Goal: Transaction & Acquisition: Purchase product/service

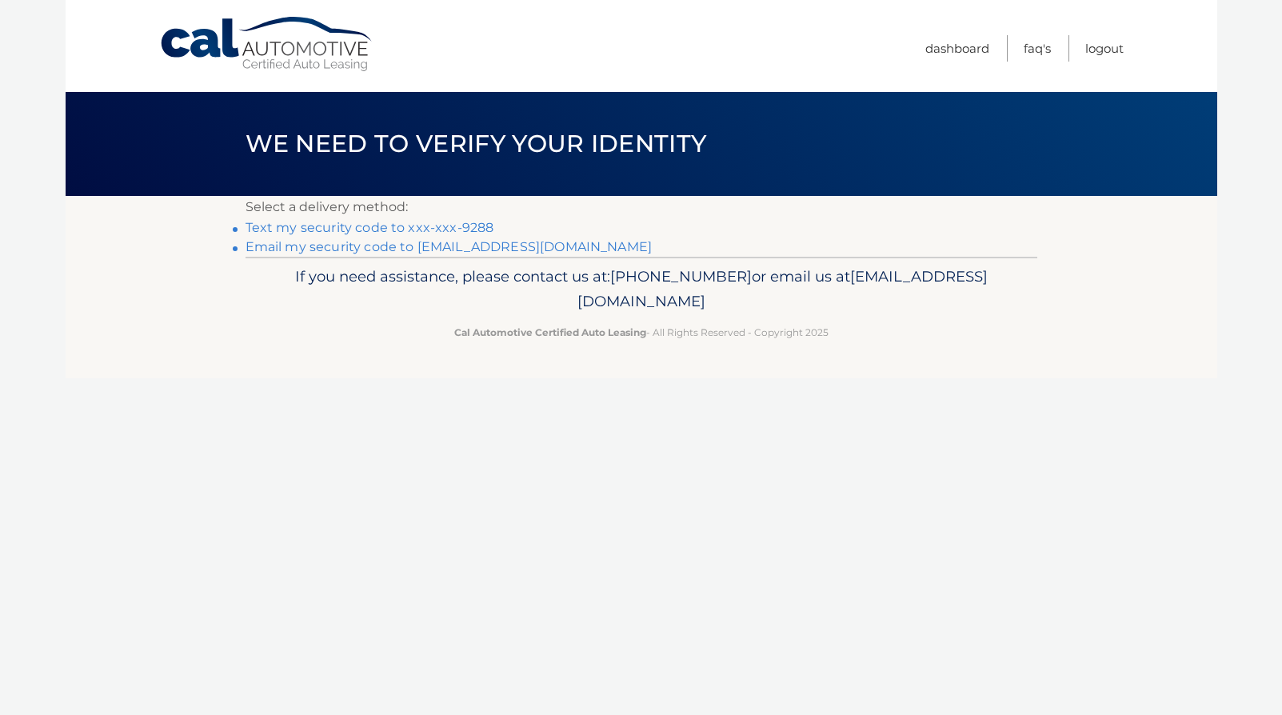
click at [475, 229] on link "Text my security code to xxx-xxx-9288" at bounding box center [369, 227] width 249 height 15
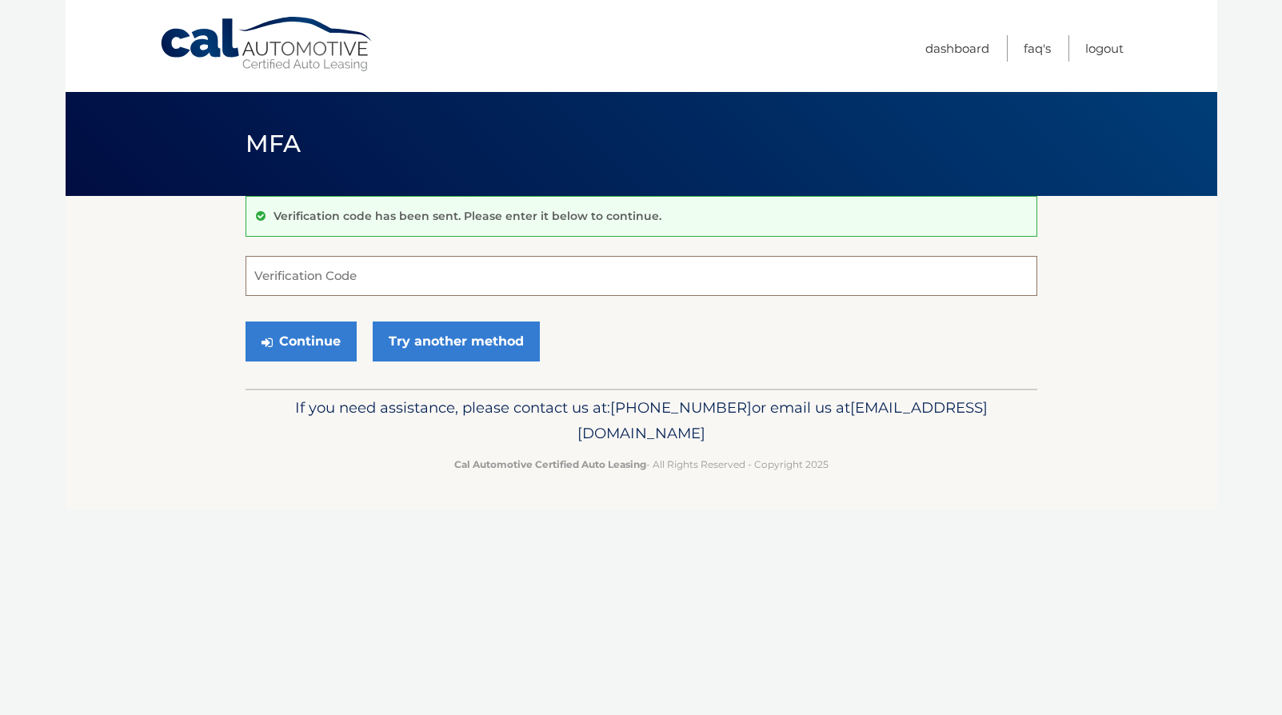
click at [447, 280] on input "Verification Code" at bounding box center [641, 276] width 792 height 40
type input "621590"
click at [325, 334] on button "Continue" at bounding box center [300, 341] width 111 height 40
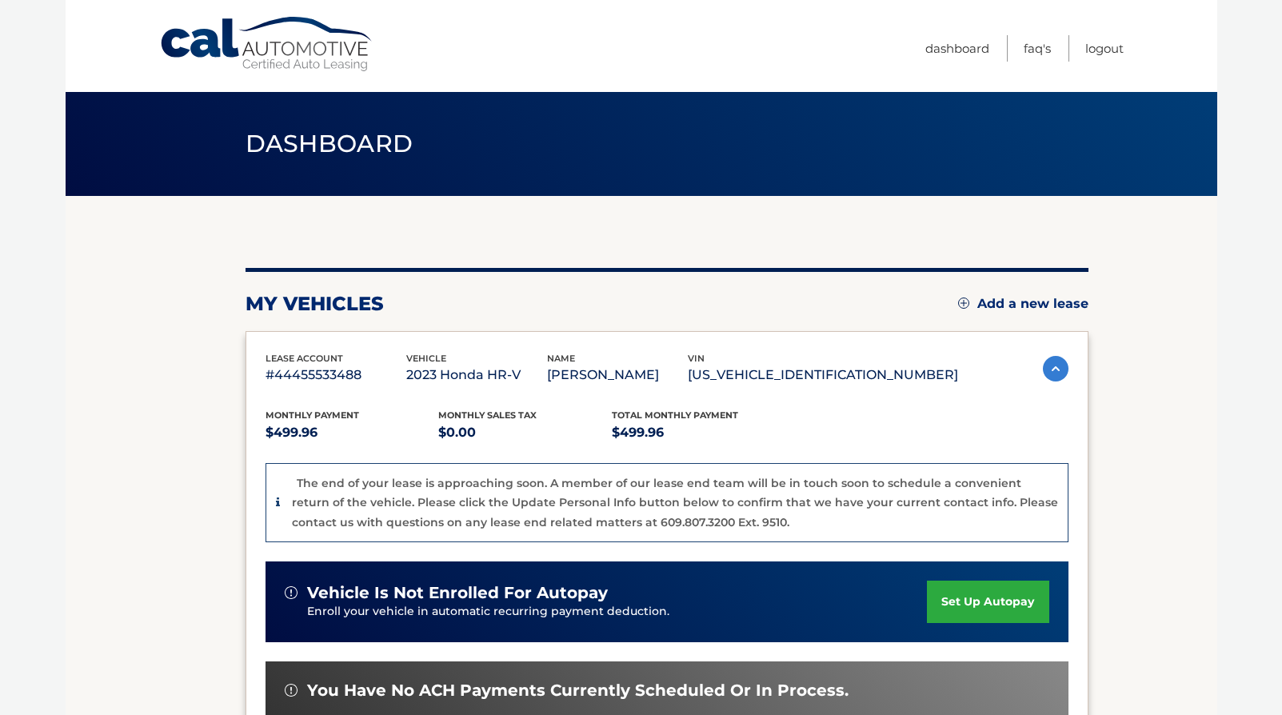
click at [1152, 459] on section "my vehicles Add a new lease lease account #44455533488 vehicle 2023 Honda HR-V …" at bounding box center [641, 571] width 1151 height 751
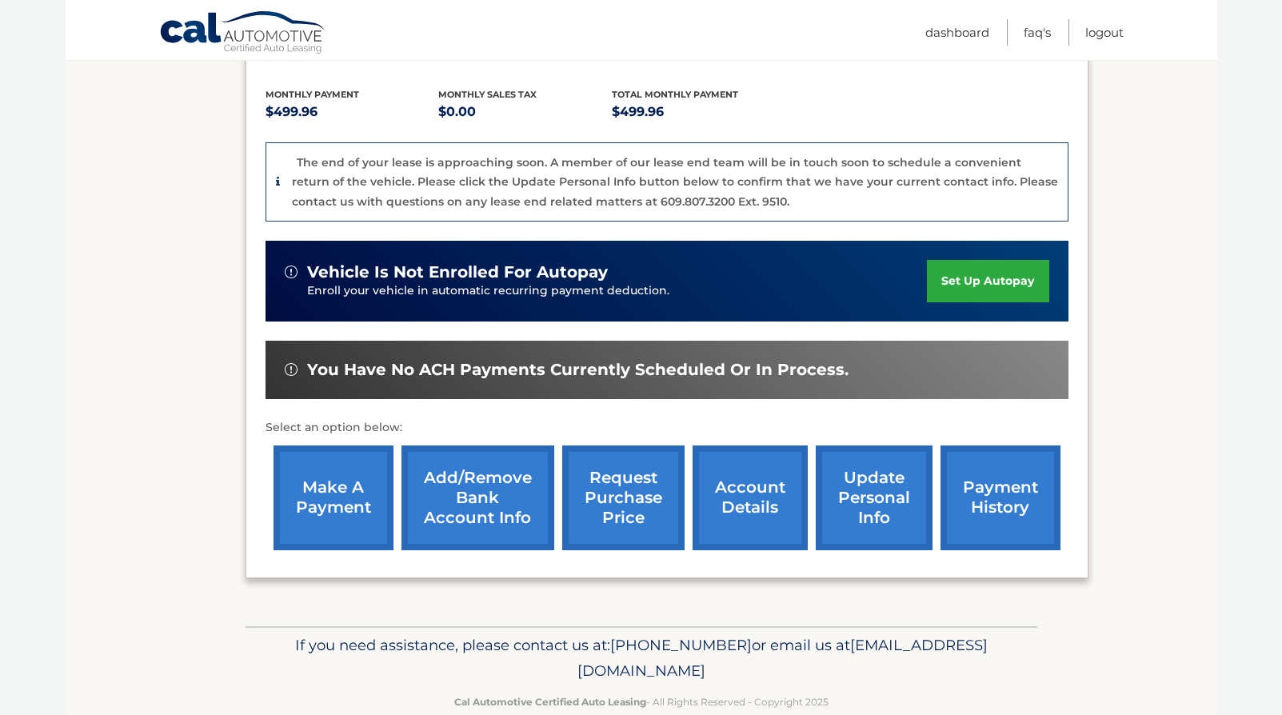
scroll to position [352, 0]
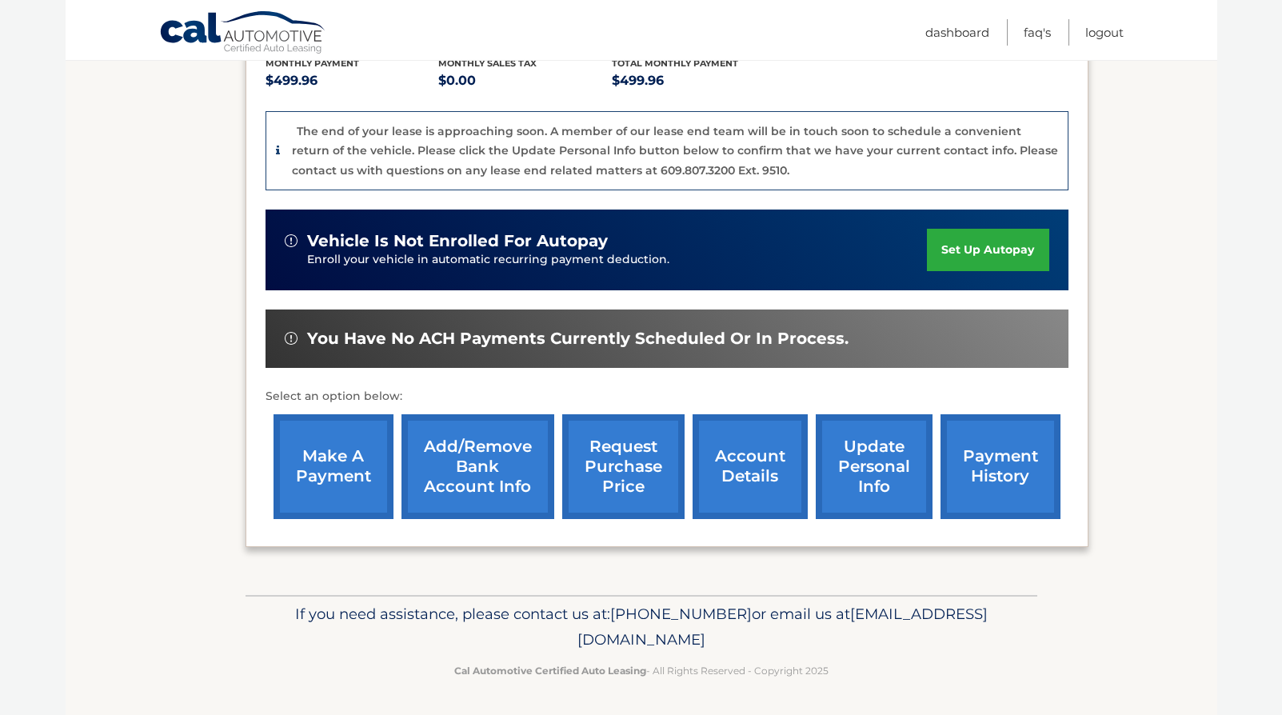
click at [314, 467] on link "make a payment" at bounding box center [333, 466] width 120 height 105
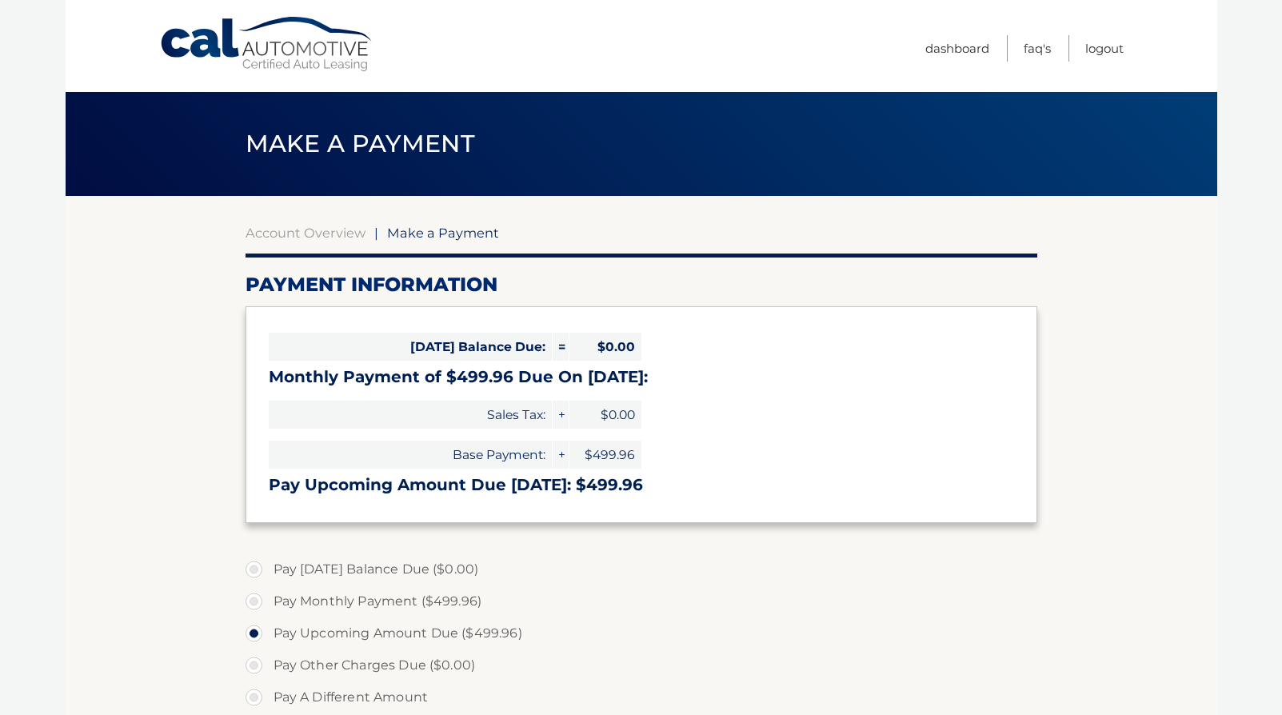
select select "NmRmYjJhZmMtMWI5MC00ZjY1LTlkMTktMmU3MmZhOTI2MzRi"
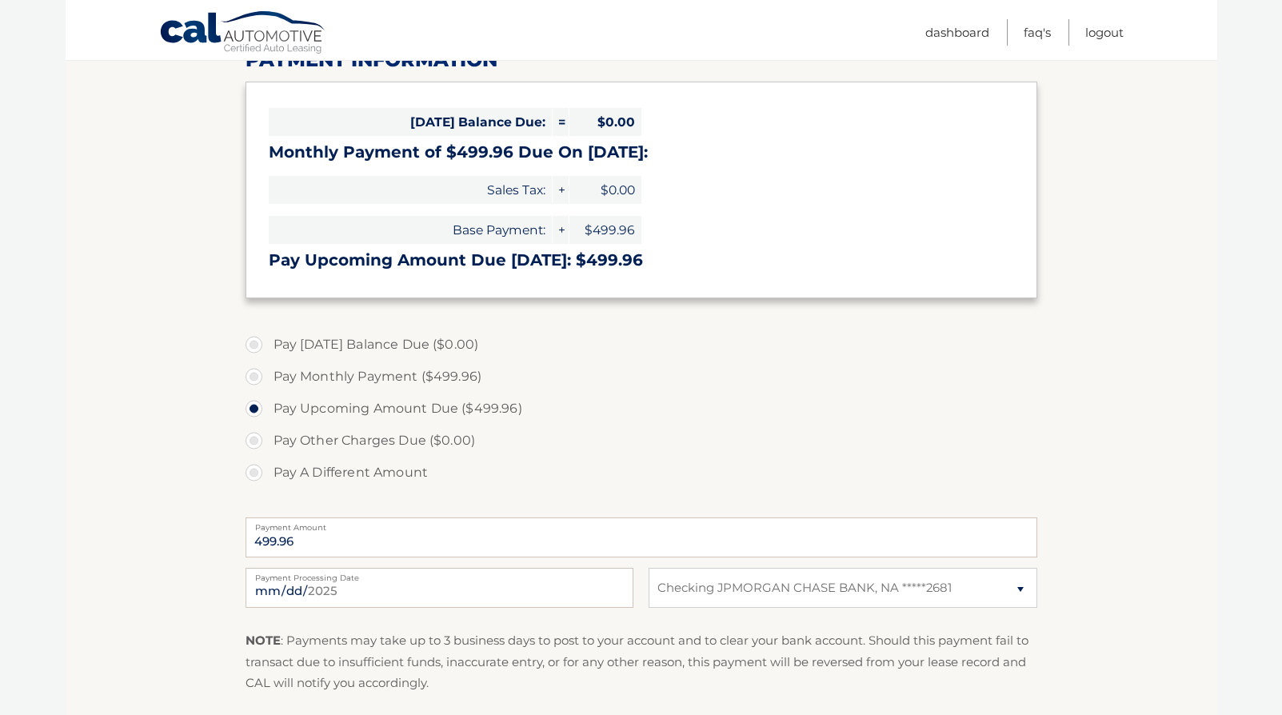
scroll to position [256, 0]
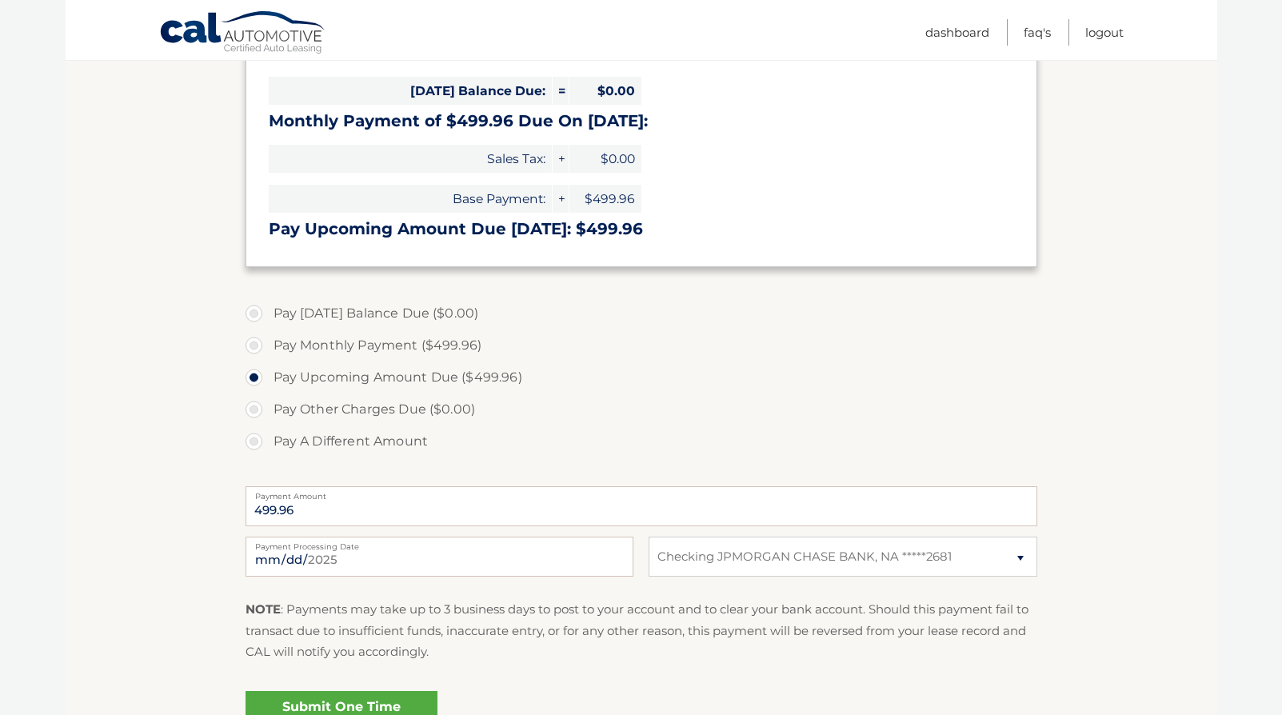
click at [305, 696] on link "Submit One Time Payment" at bounding box center [341, 716] width 192 height 51
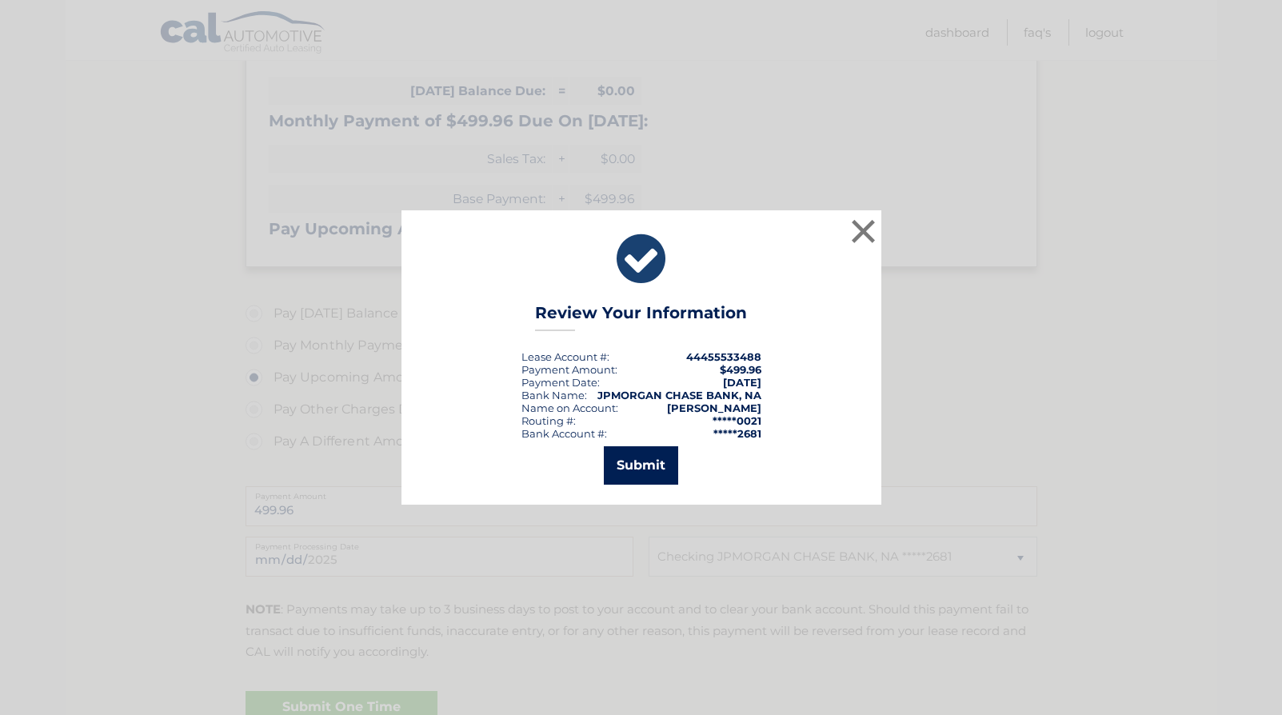
click at [643, 468] on button "Submit" at bounding box center [641, 465] width 74 height 38
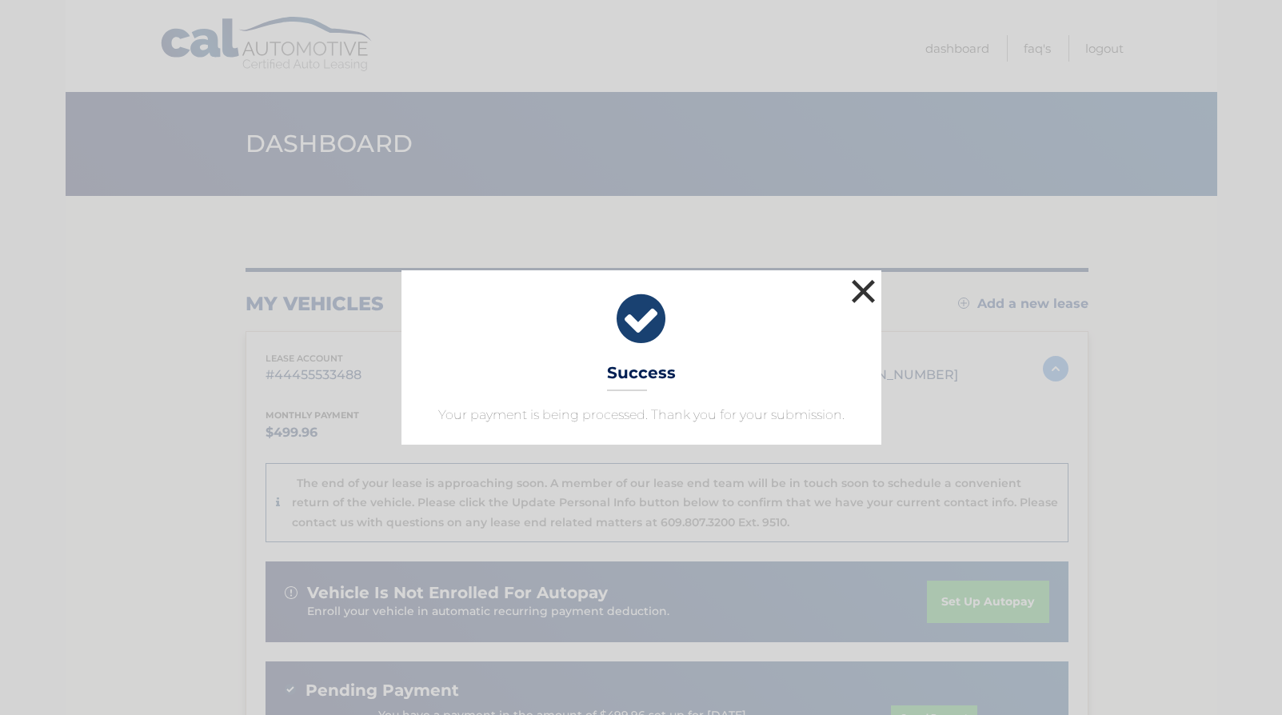
click at [865, 295] on button "×" at bounding box center [863, 291] width 32 height 32
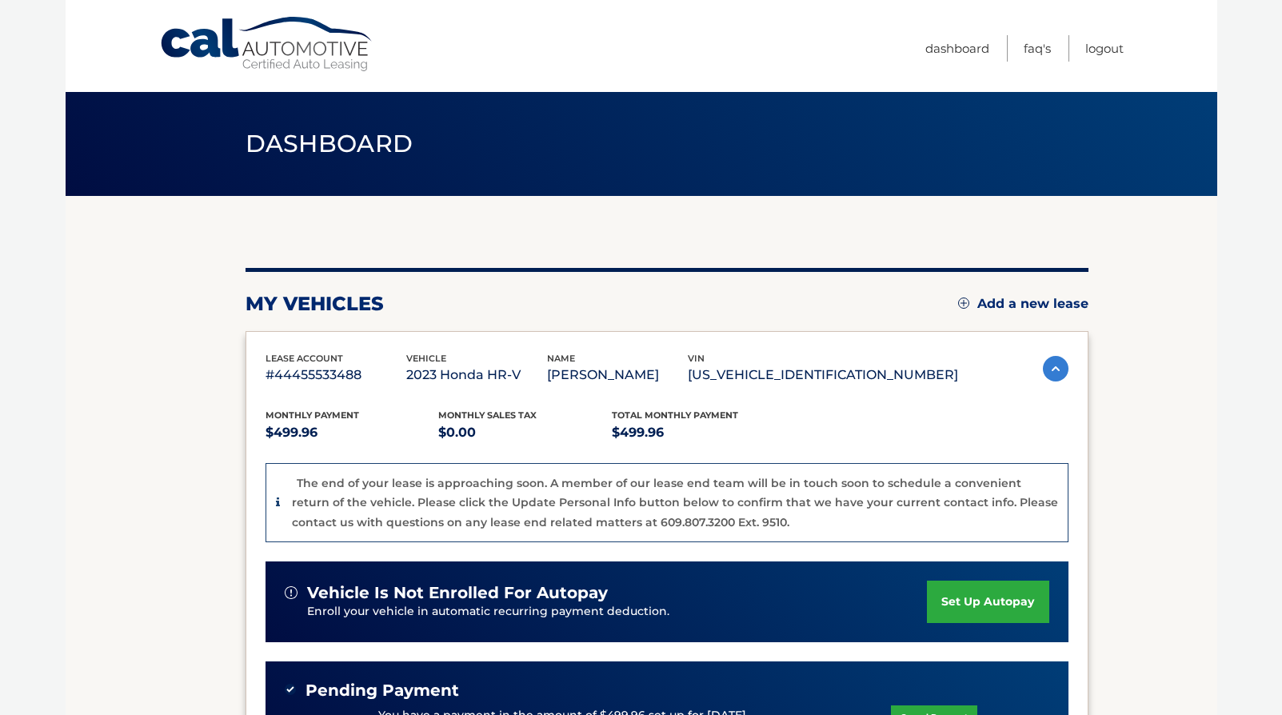
click at [1108, 284] on section "my vehicles Add a new lease lease account #44455533488 vehicle 2023 Honda HR-V …" at bounding box center [641, 586] width 1151 height 781
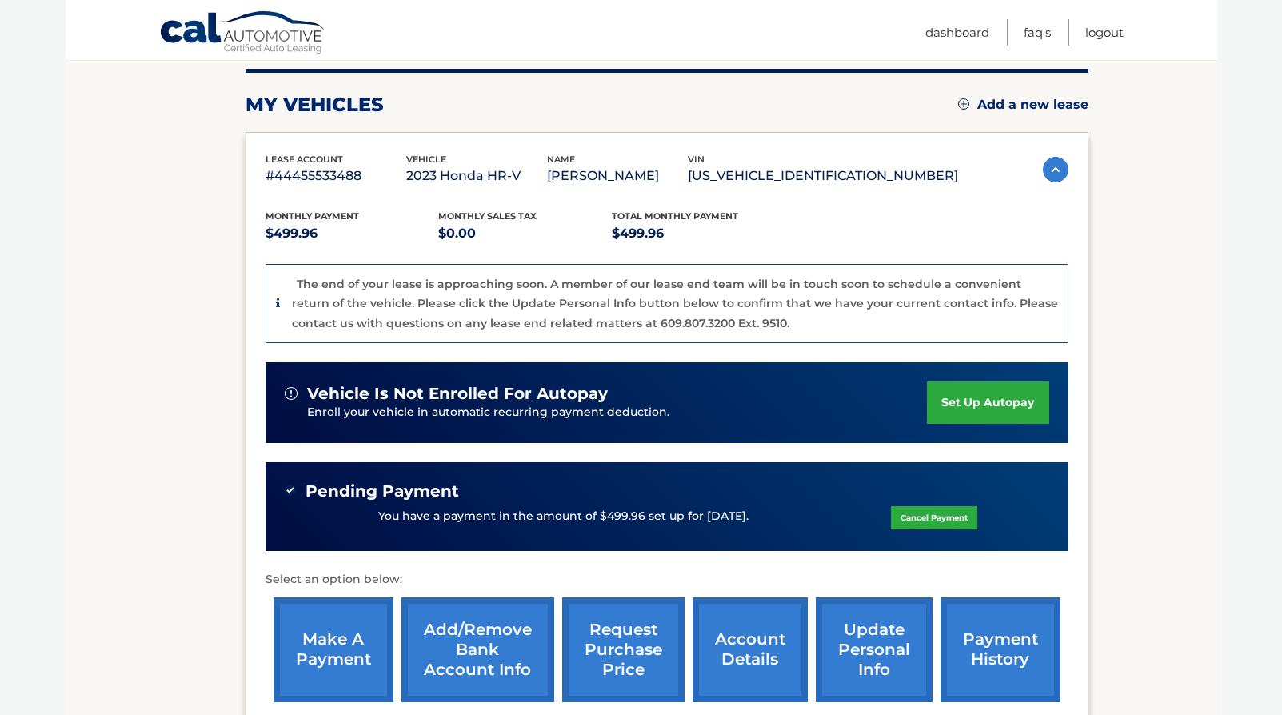
scroll to position [224, 0]
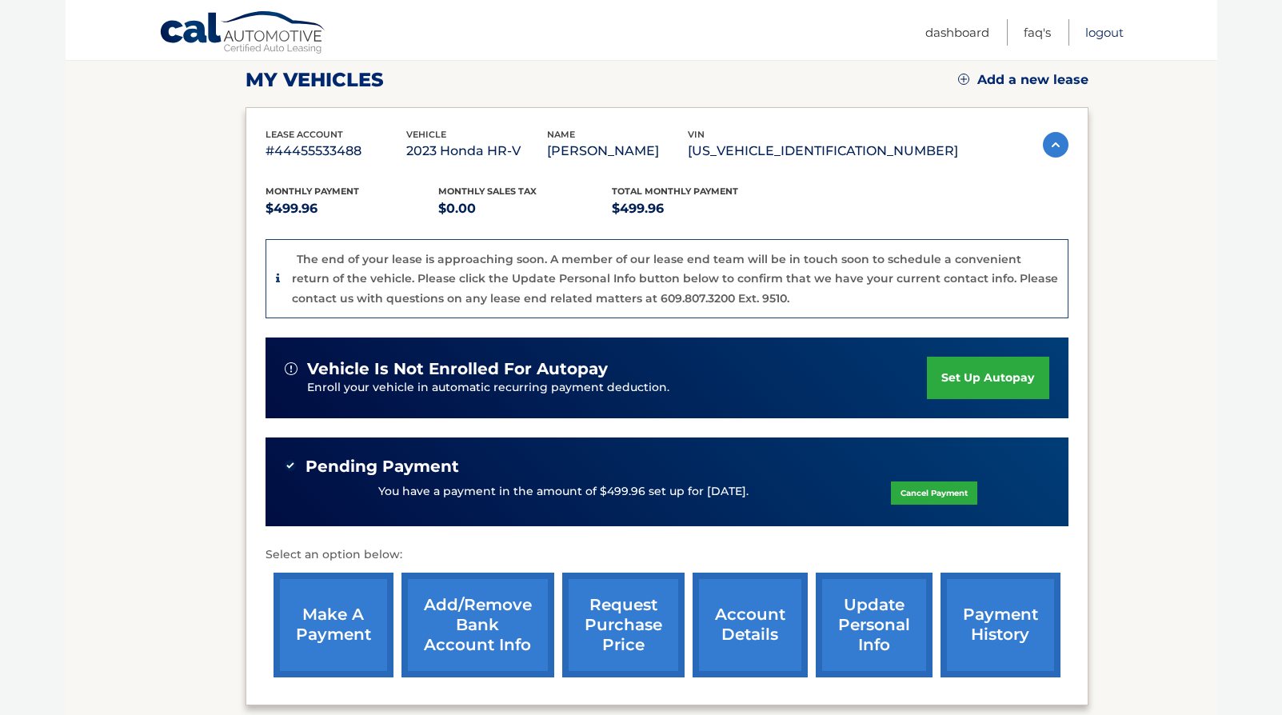
click at [1104, 29] on link "Logout" at bounding box center [1104, 32] width 38 height 26
